Goal: Navigation & Orientation: Find specific page/section

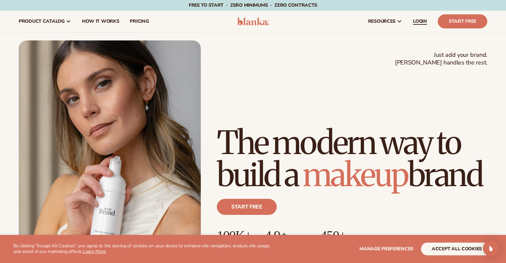
click at [421, 20] on span "LOGIN" at bounding box center [420, 21] width 14 height 5
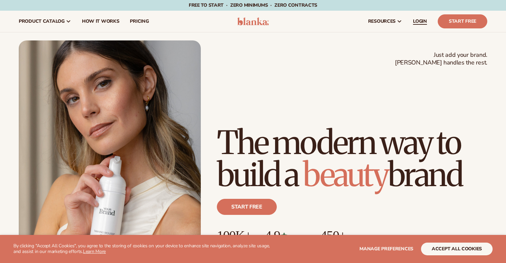
click at [416, 21] on span "LOGIN" at bounding box center [420, 21] width 14 height 5
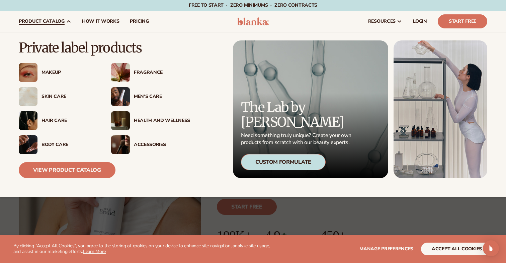
click at [62, 21] on span "product catalog" at bounding box center [42, 21] width 46 height 5
click at [79, 170] on link "View Product Catalog" at bounding box center [67, 170] width 97 height 16
